Goal: Task Accomplishment & Management: Use online tool/utility

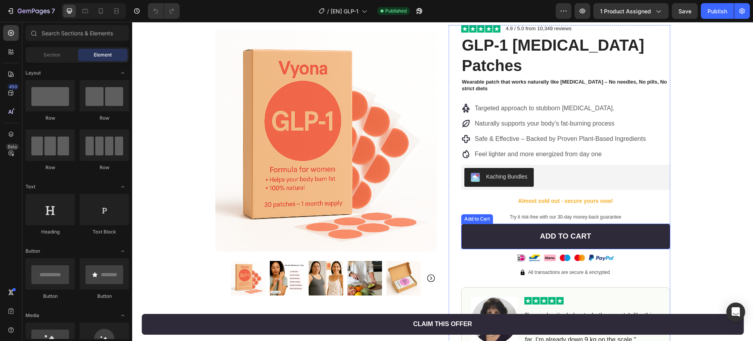
scroll to position [49, 0]
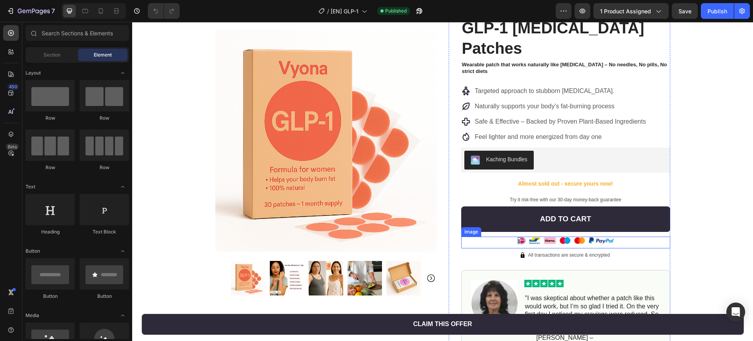
click at [583, 238] on img at bounding box center [565, 242] width 137 height 12
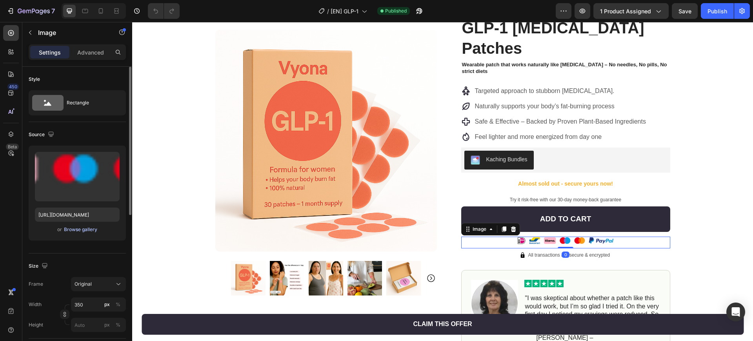
click at [87, 231] on div "Browse gallery" at bounding box center [80, 229] width 33 height 7
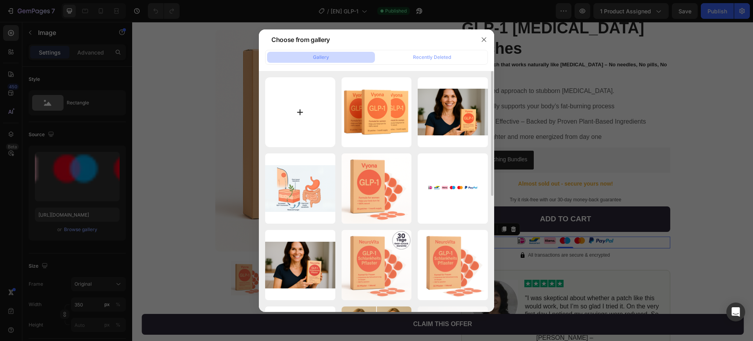
click at [316, 115] on input "file" at bounding box center [300, 112] width 70 height 70
type input "C:\fakepath\All payment icons.png"
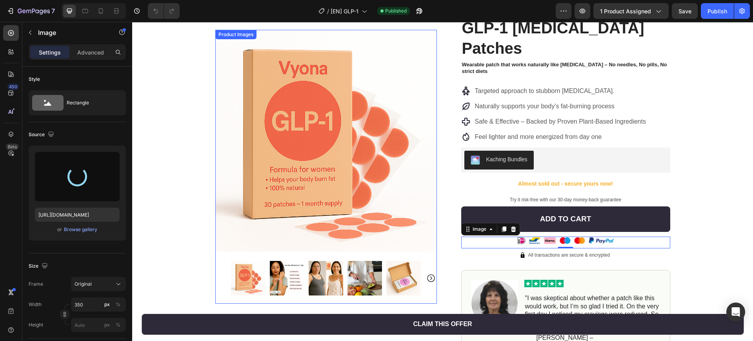
type input "[URL][DOMAIN_NAME]"
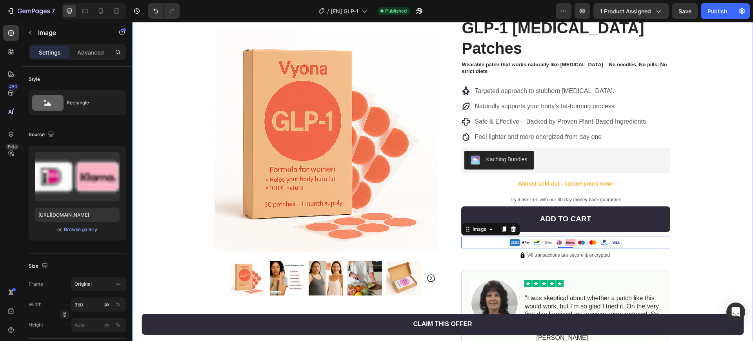
click at [706, 173] on div "Product Images Row Image 4.9 / 5.0 from 10,349 reviews Text Block Row GLP-1 [ME…" at bounding box center [442, 235] width 621 height 492
click at [605, 242] on img at bounding box center [565, 242] width 137 height 12
click at [687, 223] on div "Product Images Row Image 4.9 / 5.0 from 10,349 reviews Text Block Row GLP-1 [ME…" at bounding box center [442, 235] width 621 height 492
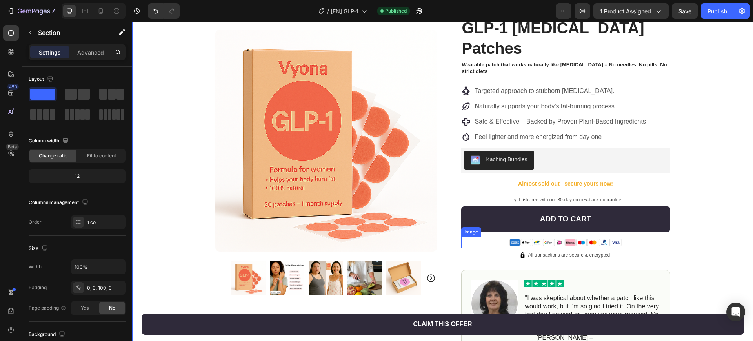
click at [611, 239] on img at bounding box center [565, 242] width 137 height 12
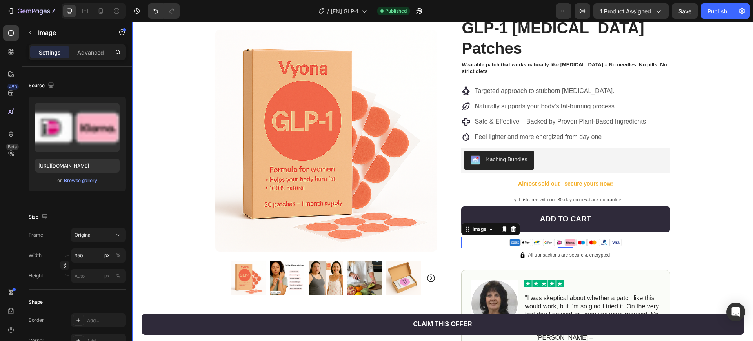
click at [711, 189] on div "Product Images Row Image 4.9 / 5.0 from 10,349 reviews Text Block Row GLP-1 [ME…" at bounding box center [442, 235] width 621 height 492
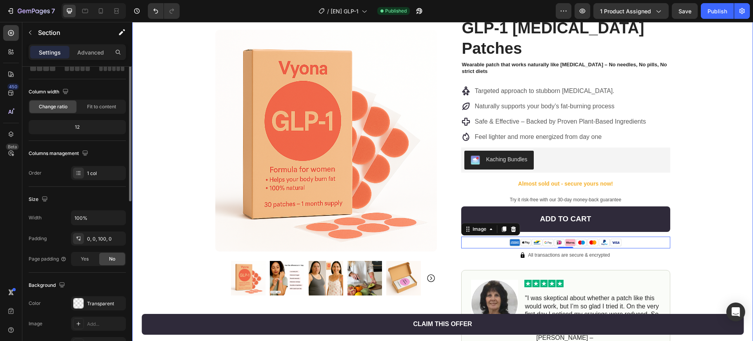
scroll to position [0, 0]
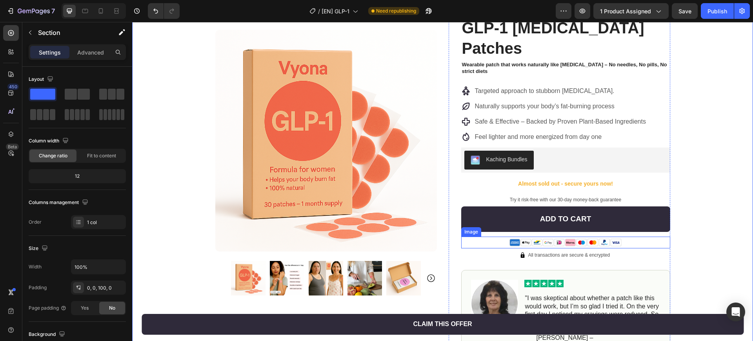
click at [619, 238] on img at bounding box center [565, 242] width 137 height 12
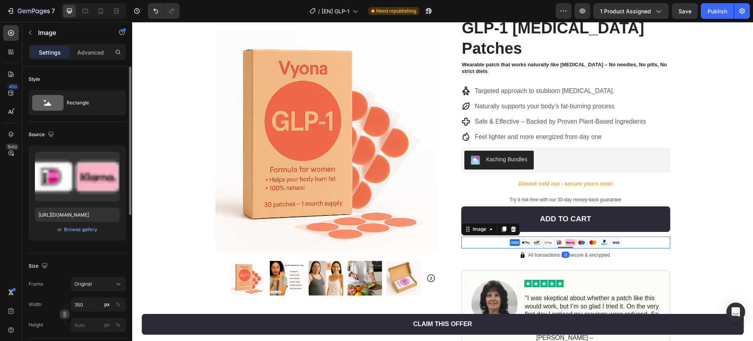
scroll to position [49, 0]
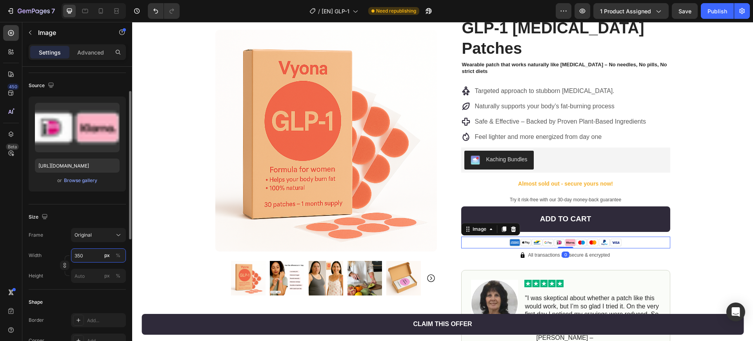
click at [84, 255] on input "350" at bounding box center [98, 255] width 55 height 14
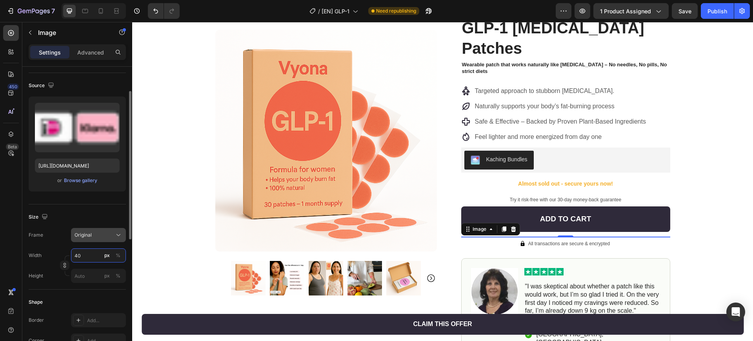
type input "400"
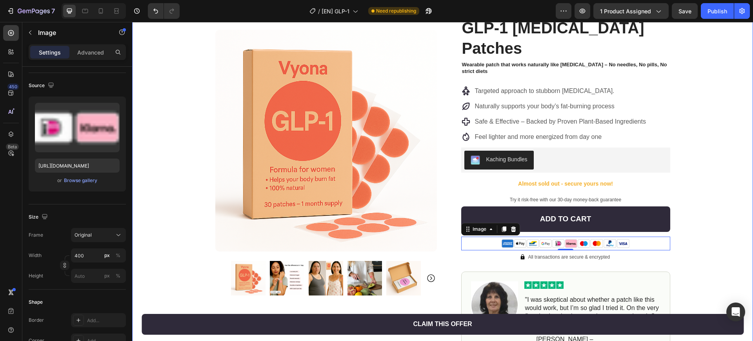
click at [696, 231] on div "Product Images Row Image 4.9 / 5.0 from 10,349 reviews Text Block Row GLP-1 [ME…" at bounding box center [442, 236] width 621 height 494
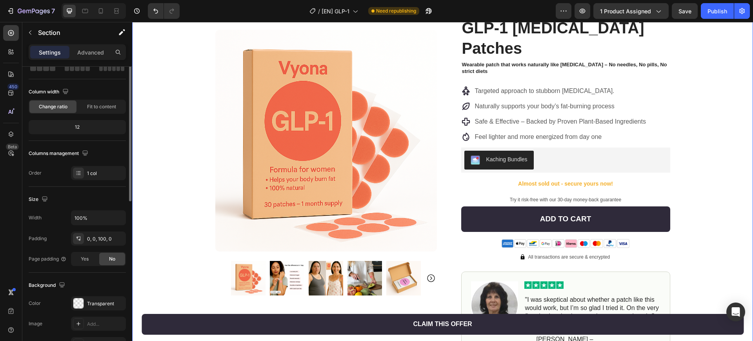
scroll to position [0, 0]
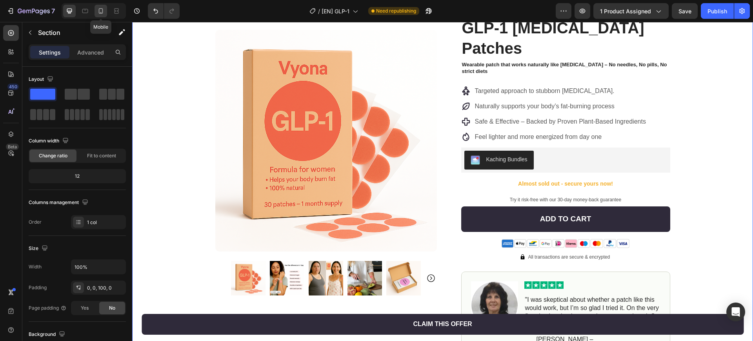
click at [102, 8] on icon at bounding box center [101, 10] width 4 height 5
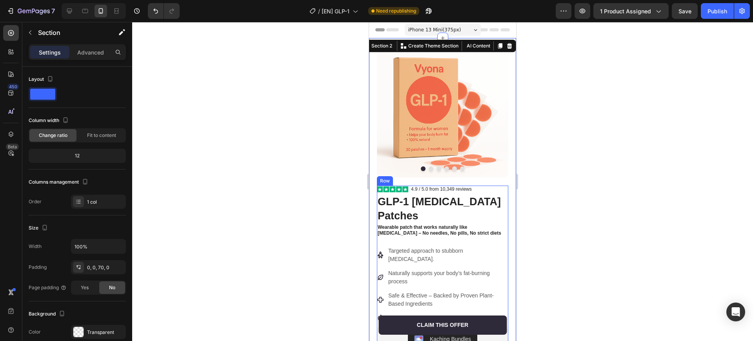
scroll to position [245, 0]
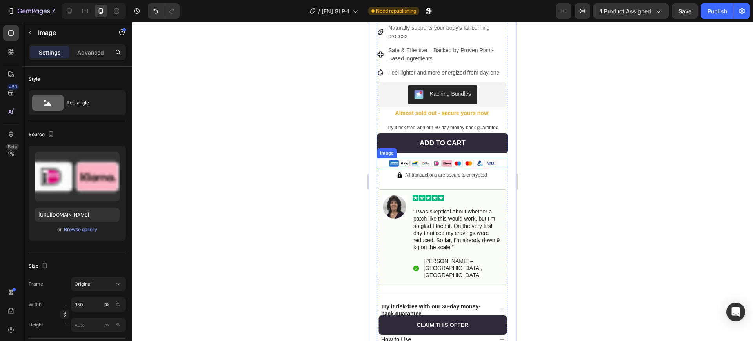
click at [453, 158] on img at bounding box center [442, 163] width 131 height 11
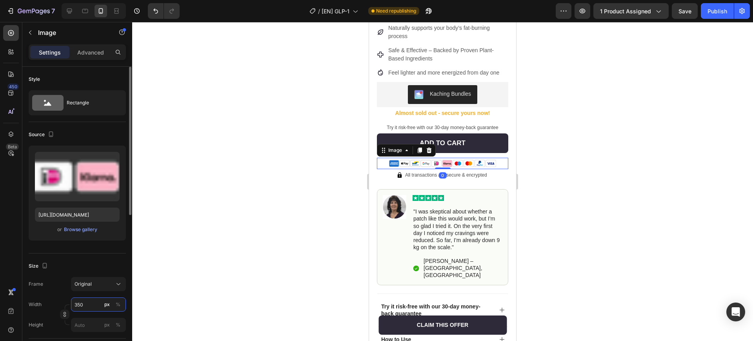
click at [88, 303] on input "350" at bounding box center [98, 304] width 55 height 14
click at [88, 229] on div "Browse gallery" at bounding box center [80, 229] width 33 height 7
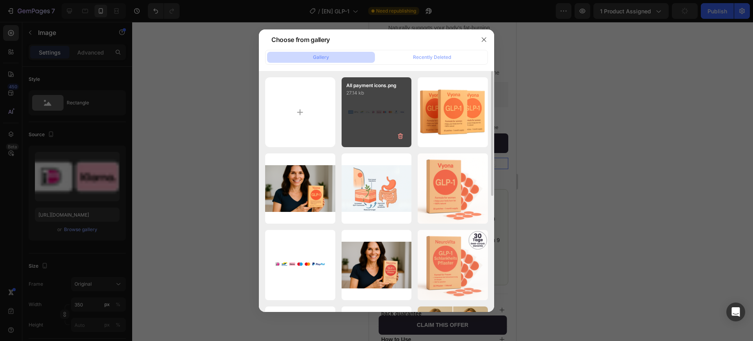
click at [369, 127] on div "All payment icons.png 27.14 kb" at bounding box center [376, 112] width 70 height 70
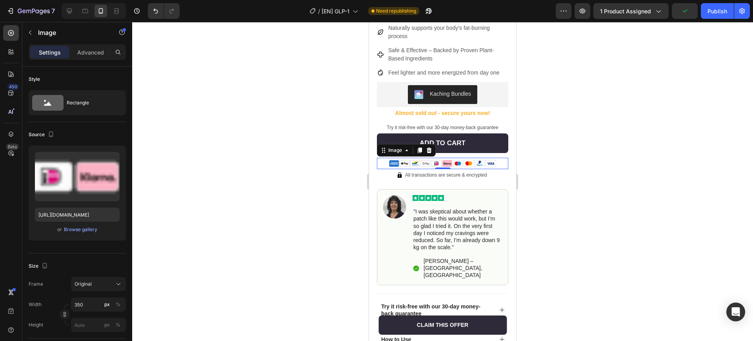
click at [553, 173] on div at bounding box center [442, 181] width 621 height 319
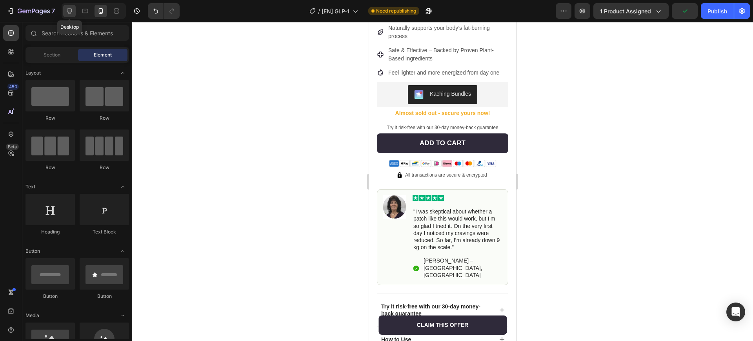
click at [64, 9] on div at bounding box center [69, 11] width 13 height 13
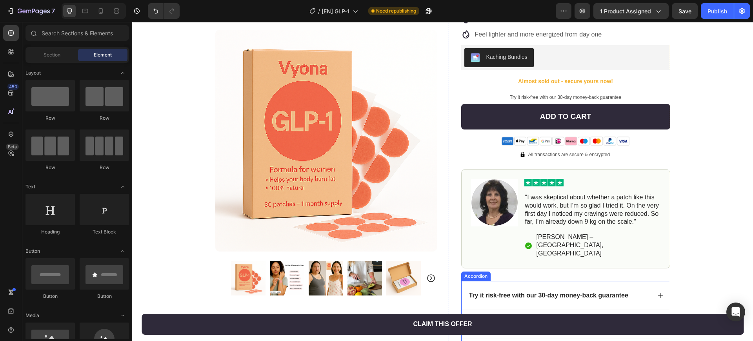
scroll to position [133, 0]
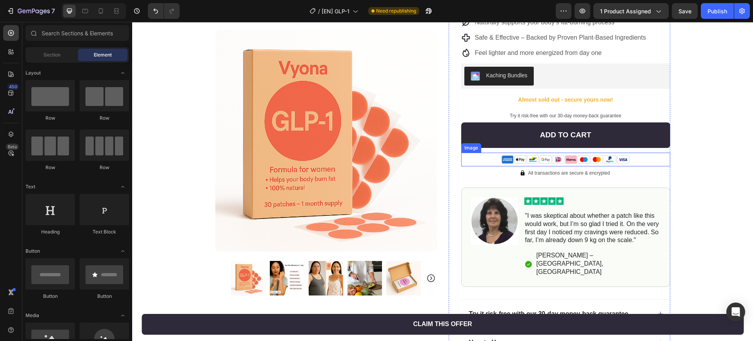
click at [619, 158] on img at bounding box center [565, 159] width 157 height 13
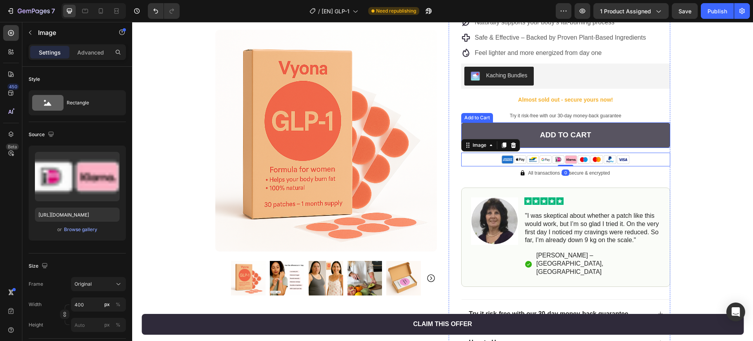
click at [623, 138] on button "Add to Cart" at bounding box center [565, 134] width 209 height 25
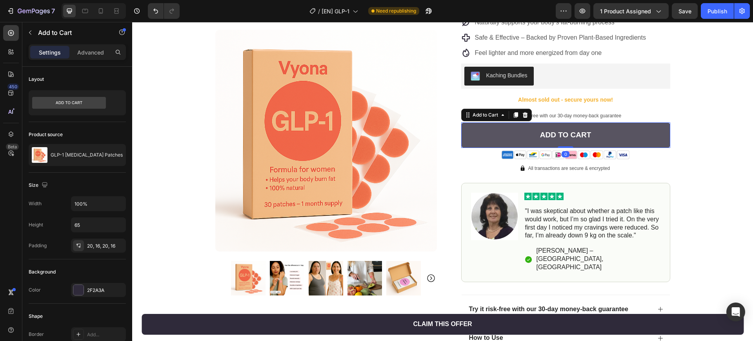
drag, startPoint x: 562, startPoint y: 151, endPoint x: 661, endPoint y: 144, distance: 99.4
click at [562, 133] on div "Add to Cart Add to Cart 0" at bounding box center [565, 134] width 209 height 25
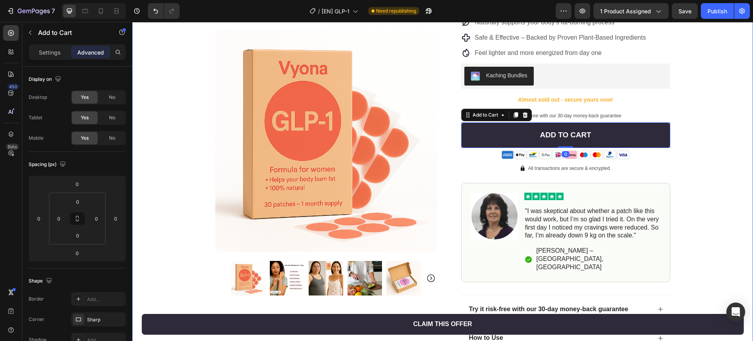
click at [694, 160] on div "Product Images Row Image 4.9 / 5.0 from 10,349 reviews Text Block Row GLP-1 [ME…" at bounding box center [442, 149] width 621 height 489
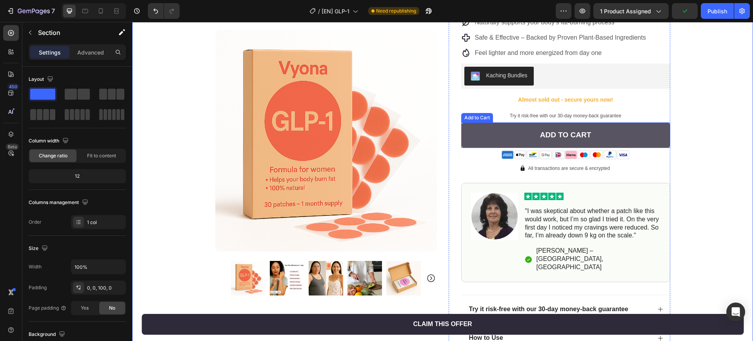
click at [598, 138] on button "Add to Cart" at bounding box center [565, 134] width 209 height 25
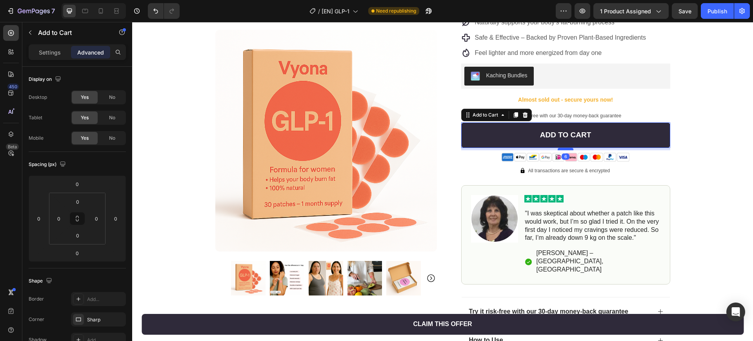
drag, startPoint x: 565, startPoint y: 147, endPoint x: 557, endPoint y: 150, distance: 8.9
click at [558, 150] on div at bounding box center [566, 149] width 16 height 2
type input "6"
click at [672, 190] on div "Product Images Row Image 4.9 / 5.0 from 10,349 reviews Text Block Row GLP-1 [ME…" at bounding box center [442, 150] width 470 height 491
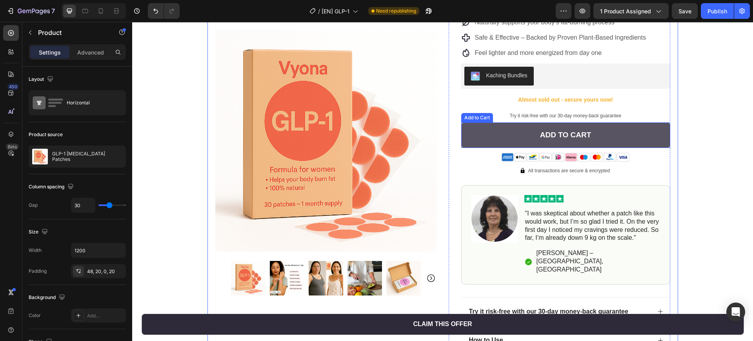
click at [601, 139] on button "Add to Cart" at bounding box center [565, 134] width 209 height 25
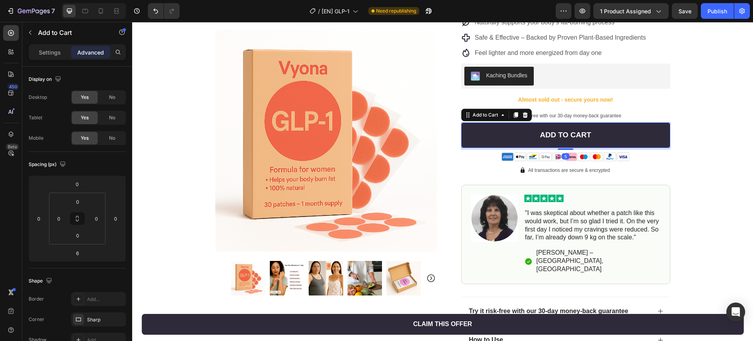
click at [571, 148] on div "5" at bounding box center [565, 148] width 209 height 0
type input "5"
click at [678, 181] on div "Product Images Row Image 4.9 / 5.0 from 10,349 reviews Text Block Row GLP-1 [ME…" at bounding box center [442, 150] width 621 height 491
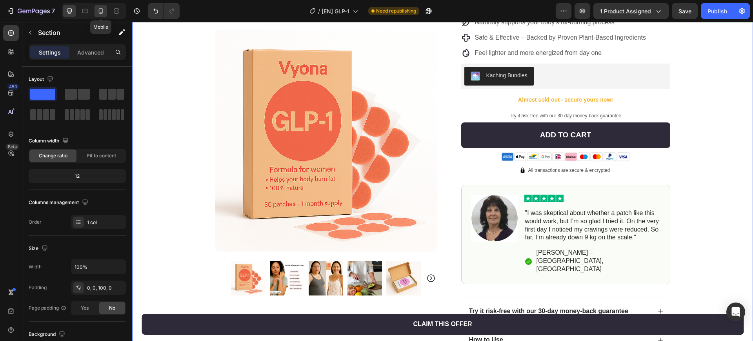
click at [105, 11] on div at bounding box center [100, 11] width 13 height 13
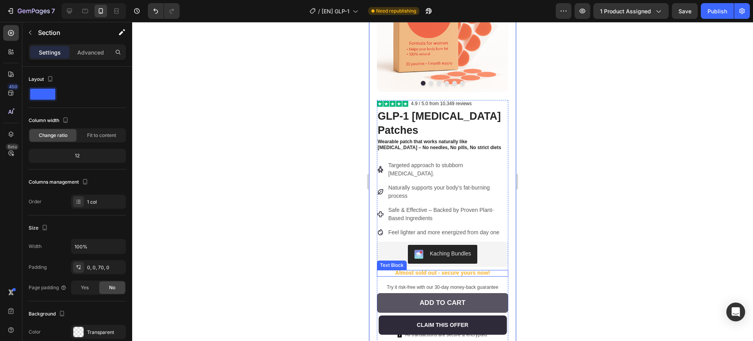
scroll to position [147, 0]
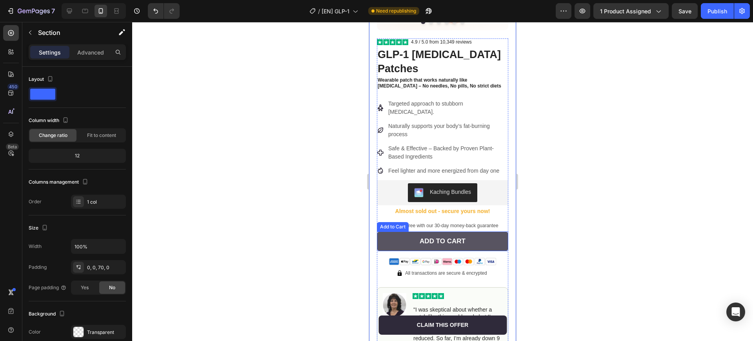
click at [484, 231] on button "Add to Cart" at bounding box center [442, 241] width 131 height 20
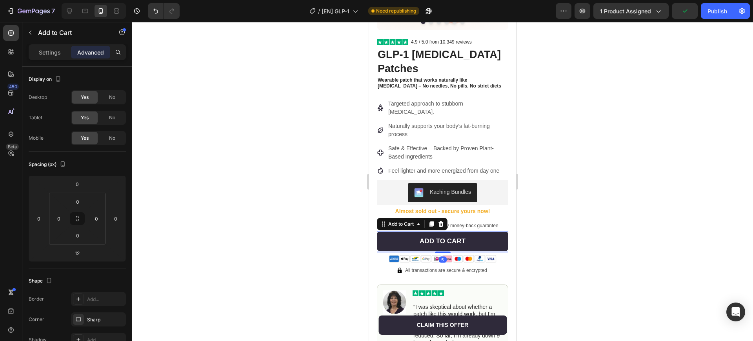
drag, startPoint x: 442, startPoint y: 240, endPoint x: 449, endPoint y: 237, distance: 7.6
click at [449, 251] on div "5" at bounding box center [442, 251] width 131 height 0
type input "5"
click at [572, 243] on div at bounding box center [442, 181] width 621 height 319
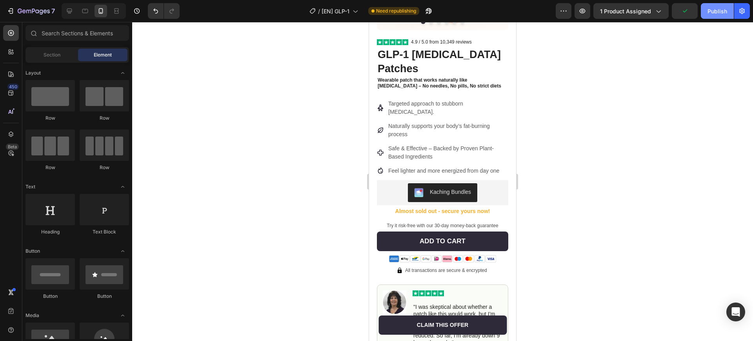
click at [719, 11] on div "Publish" at bounding box center [717, 11] width 20 height 8
